Goal: Task Accomplishment & Management: Manage account settings

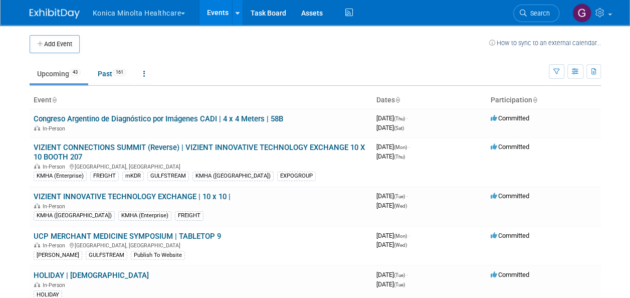
click at [615, 223] on body "Konica Minolta Healthcare Explore: My Workspaces 2 Go to Workspace: Konica Mino…" at bounding box center [315, 149] width 630 height 298
click at [132, 146] on link "VIZIENT CONNECTIONS SUMMIT (Reverse) | VIZIENT INNOVATIVE TECHNOLOGY EXCHANGE 1…" at bounding box center [199, 152] width 331 height 19
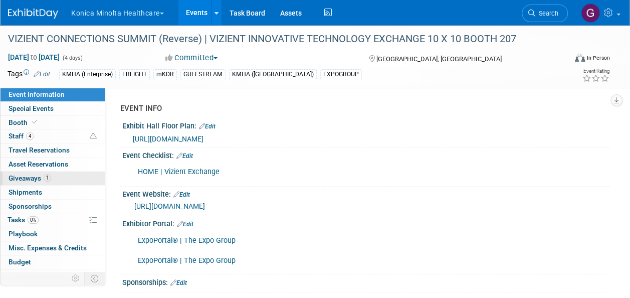
click at [36, 176] on span "Giveaways 1" at bounding box center [30, 178] width 43 height 8
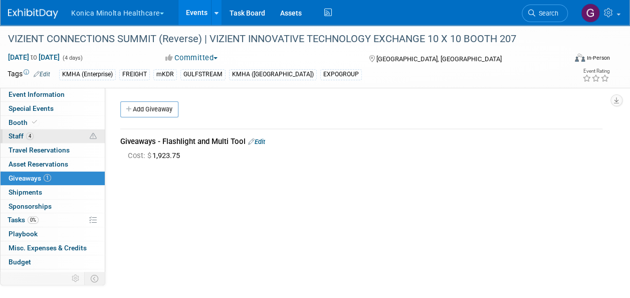
click at [16, 134] on span "Staff 4" at bounding box center [21, 136] width 25 height 8
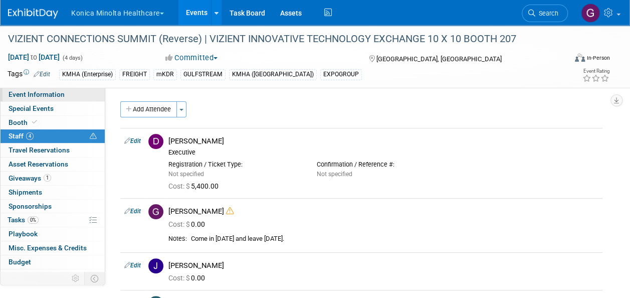
click at [58, 95] on span "Event Information" at bounding box center [37, 94] width 56 height 8
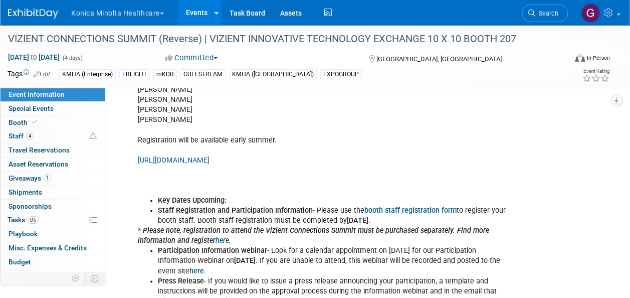
scroll to position [590, 0]
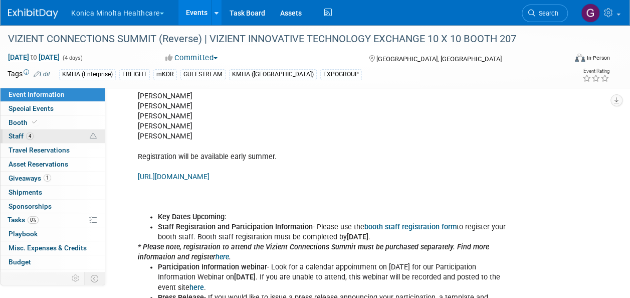
click at [90, 137] on icon at bounding box center [93, 136] width 7 height 7
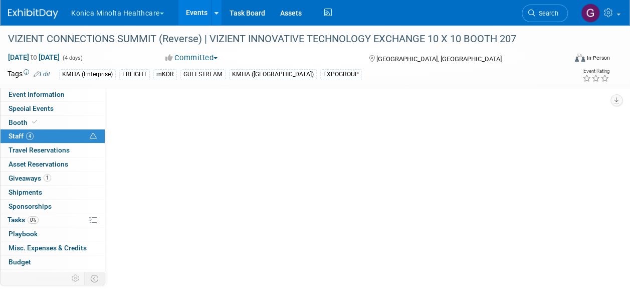
scroll to position [0, 0]
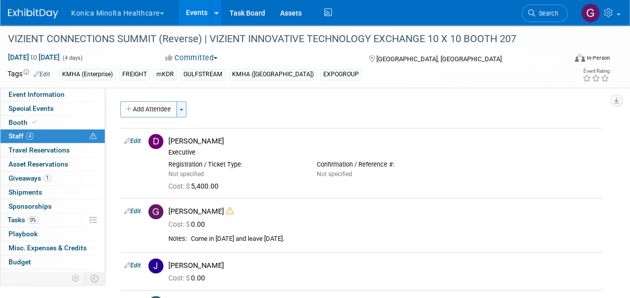
click at [181, 109] on span "button" at bounding box center [181, 110] width 4 height 2
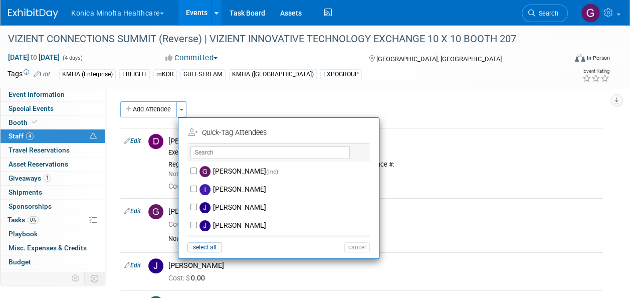
scroll to position [201, 0]
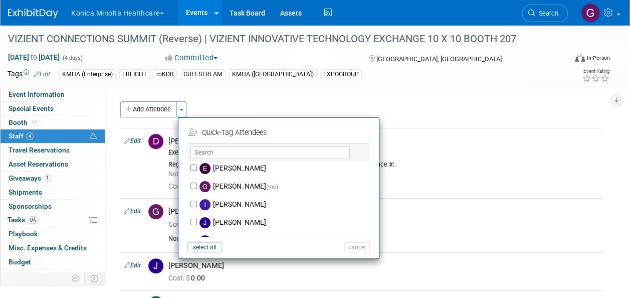
click at [226, 185] on label "Gordon Walker (me)" at bounding box center [285, 186] width 176 height 18
click at [197, 185] on input "Gordon Walker (me)" at bounding box center [193, 185] width 7 height 7
checkbox input "true"
click at [354, 128] on button "Apply" at bounding box center [353, 132] width 31 height 15
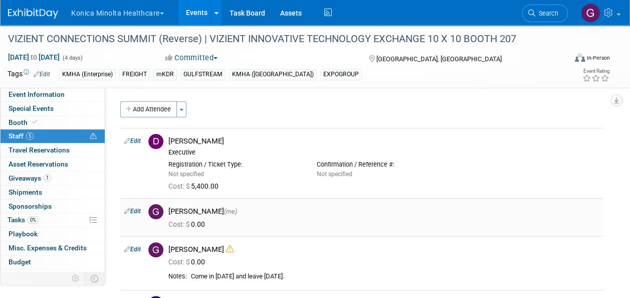
click at [139, 209] on link "Edit" at bounding box center [132, 211] width 17 height 7
select select "b2b80a3c-f10e-43e5-9f6f-88f3427db6f2"
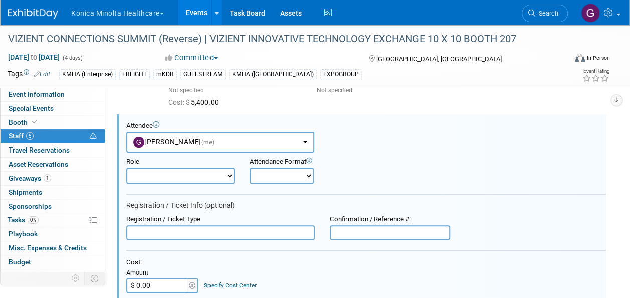
scroll to position [0, 0]
click at [229, 177] on select "Demonstrator DR Clinician DR Sales Event Manager Executive Field Engineer HCIT …" at bounding box center [180, 175] width 108 height 16
select select "2"
click at [126, 167] on select "Demonstrator DR Clinician DR Sales Event Manager Executive Field Engineer HCIT …" at bounding box center [180, 175] width 108 height 16
click at [309, 178] on select "Onsite Remote" at bounding box center [282, 175] width 64 height 16
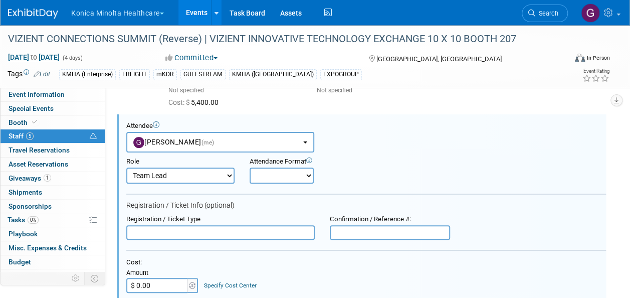
select select "1"
click at [250, 167] on select "Onsite Remote" at bounding box center [282, 175] width 64 height 16
click at [231, 234] on input "text" at bounding box center [220, 232] width 188 height 15
type input "Individual Regis for Summit; Team Regis for ITE"
click at [160, 284] on input "$ 0.00" at bounding box center [157, 285] width 63 height 15
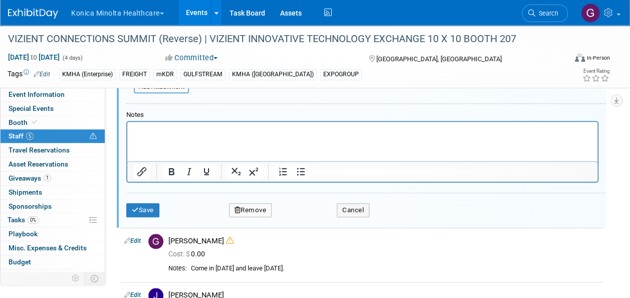
scroll to position [384, 0]
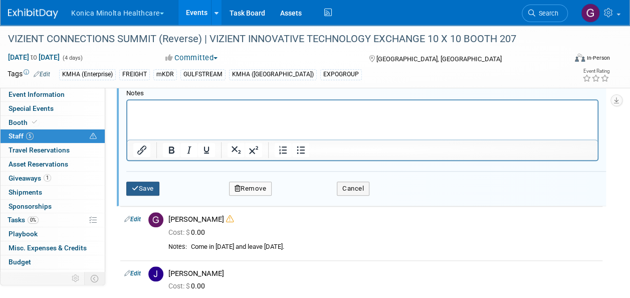
type input "$ 5,400.00"
click at [137, 185] on icon "submit" at bounding box center [135, 188] width 7 height 7
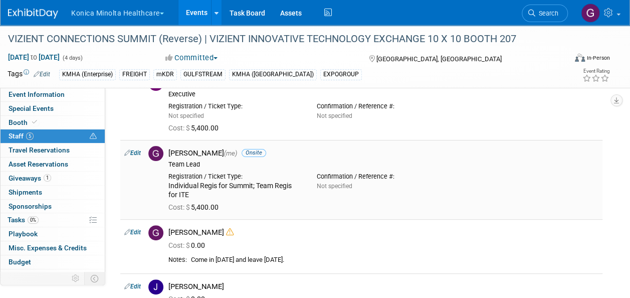
scroll to position [158, 0]
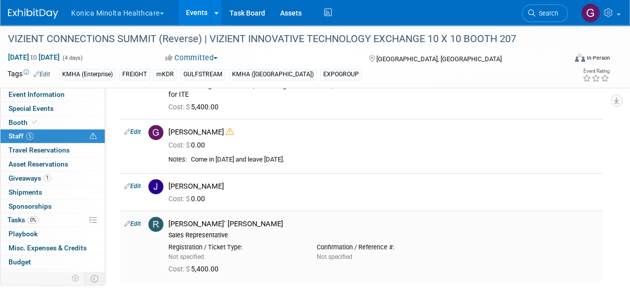
click at [130, 220] on icon at bounding box center [127, 223] width 6 height 11
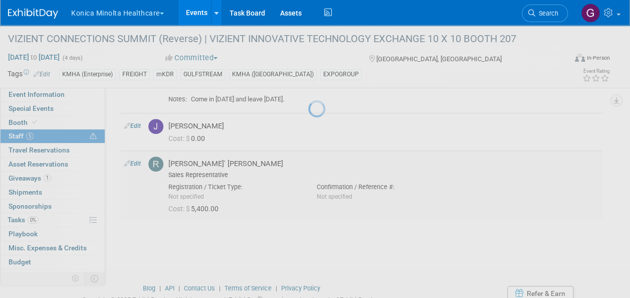
select select "0f5bca9f-f1aa-4796-bb65-eff09bedd1a7"
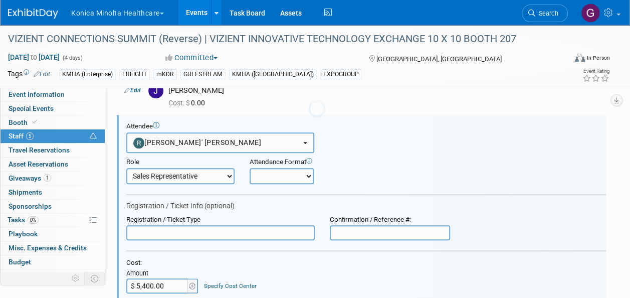
scroll to position [0, 0]
click at [140, 234] on input "text" at bounding box center [220, 232] width 188 height 15
click at [228, 175] on select "Demonstrator DR Clinician DR Sales Event Manager Executive Field Engineer HCIT …" at bounding box center [180, 176] width 108 height 16
select select "100"
click at [126, 168] on select "Demonstrator DR Clinician DR Sales Event Manager Executive Field Engineer HCIT …" at bounding box center [180, 176] width 108 height 16
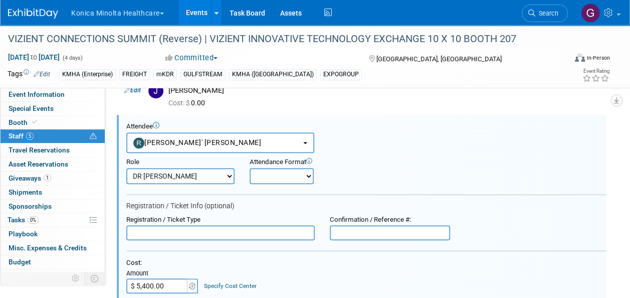
click at [139, 227] on input "text" at bounding box center [220, 232] width 188 height 15
click at [307, 176] on select "Onsite Remote" at bounding box center [282, 176] width 64 height 16
select select "1"
click at [250, 168] on select "Onsite Remote" at bounding box center [282, 176] width 64 height 16
click at [187, 231] on input "text" at bounding box center [220, 232] width 188 height 15
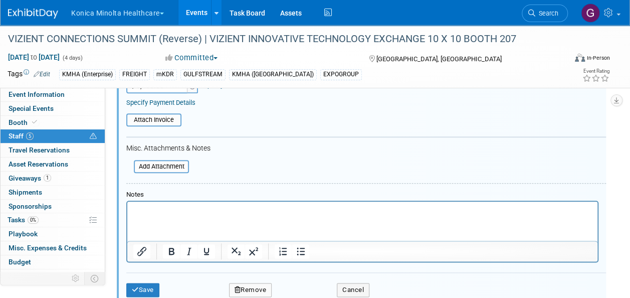
scroll to position [455, 0]
type input "Individual Registration"
click at [144, 283] on button "Save" at bounding box center [142, 289] width 33 height 14
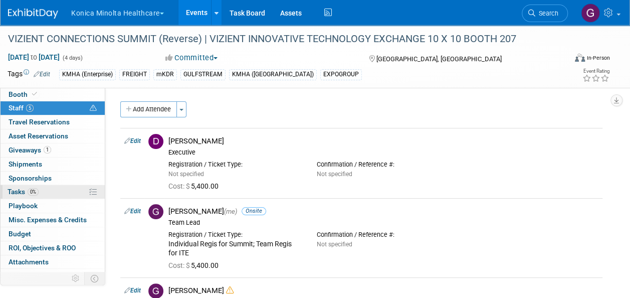
scroll to position [36, 0]
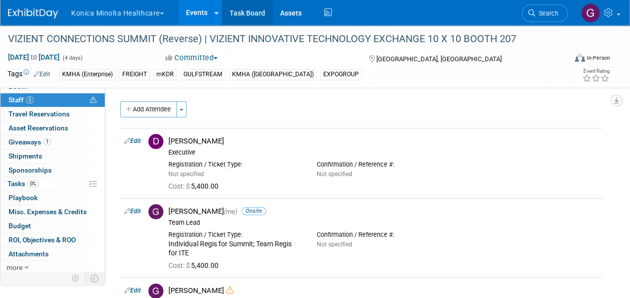
click at [249, 9] on link "Task Board" at bounding box center [247, 12] width 51 height 25
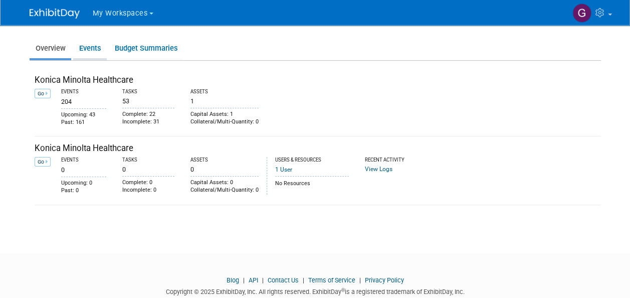
click at [89, 50] on link "Events" at bounding box center [90, 49] width 34 height 20
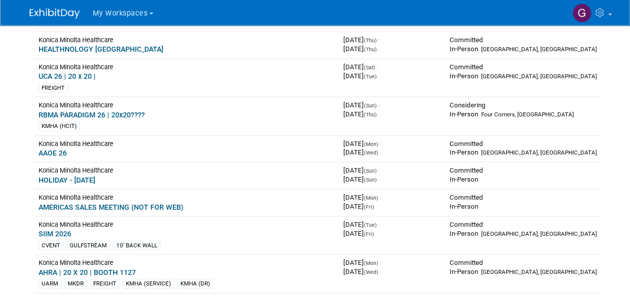
scroll to position [1153, 0]
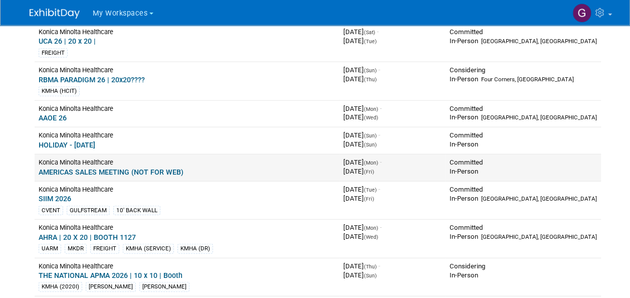
click at [125, 168] on link "AMERICAS SALES MEETING (NOT FOR WEB)" at bounding box center [111, 172] width 145 height 8
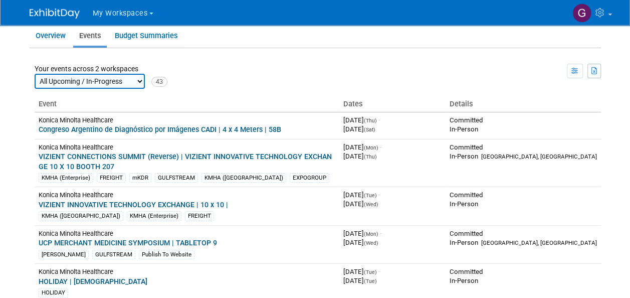
scroll to position [0, 0]
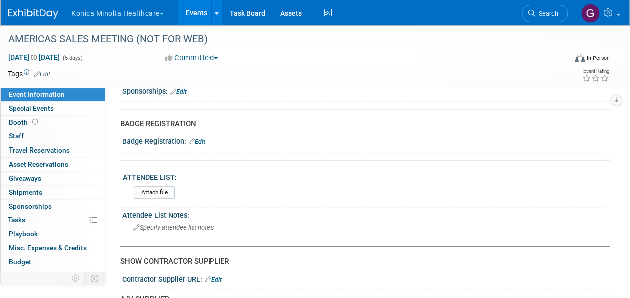
scroll to position [150, 0]
